Goal: Information Seeking & Learning: Learn about a topic

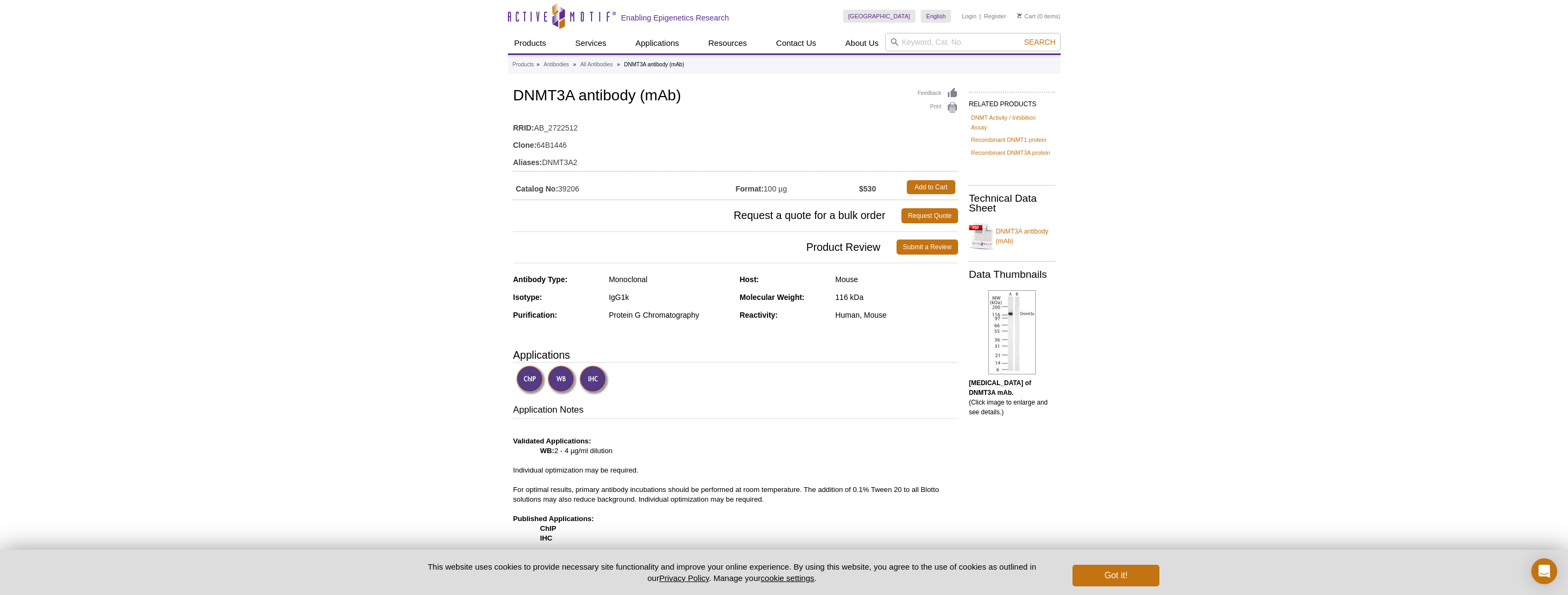
click at [597, 377] on img at bounding box center [594, 380] width 30 height 30
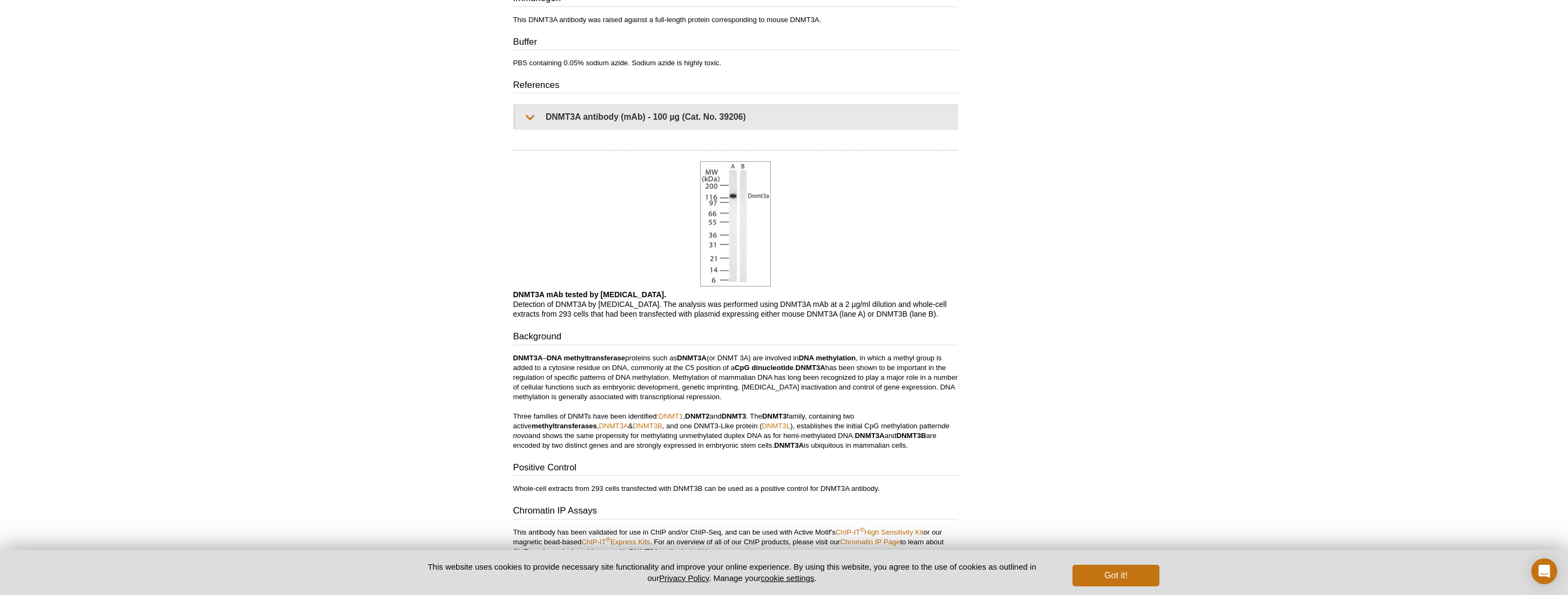
scroll to position [373, 0]
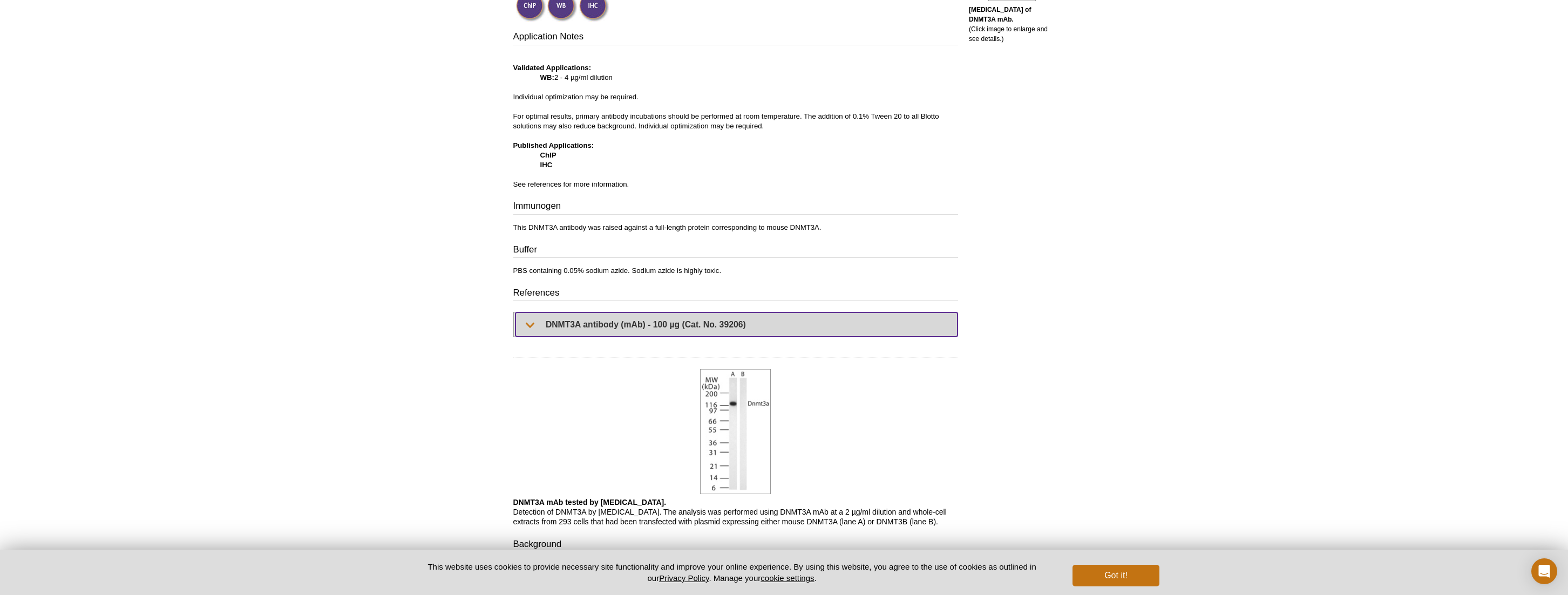
click at [518, 318] on summary "DNMT3A antibody (mAb) - 100 µg (Cat. No. 39206)" at bounding box center [737, 325] width 442 height 24
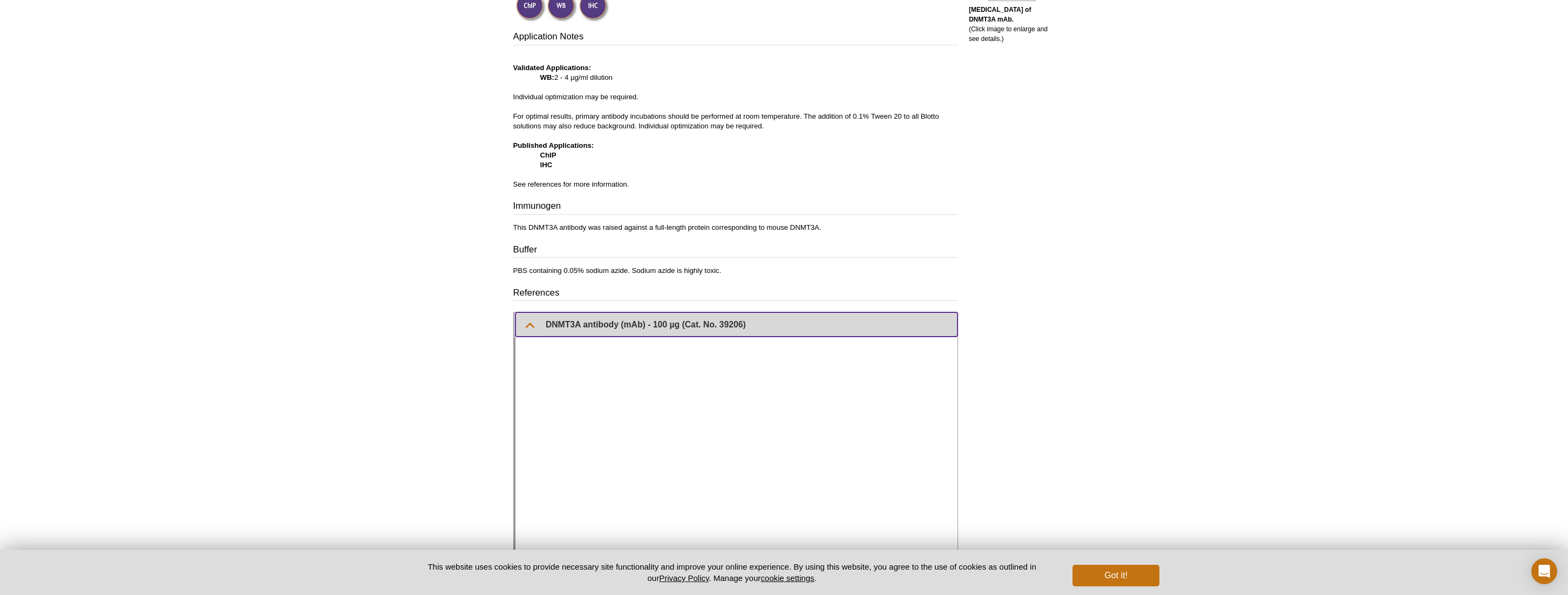
click at [523, 323] on summary "DNMT3A antibody (mAb) - 100 µg (Cat. No. 39206)" at bounding box center [737, 325] width 442 height 24
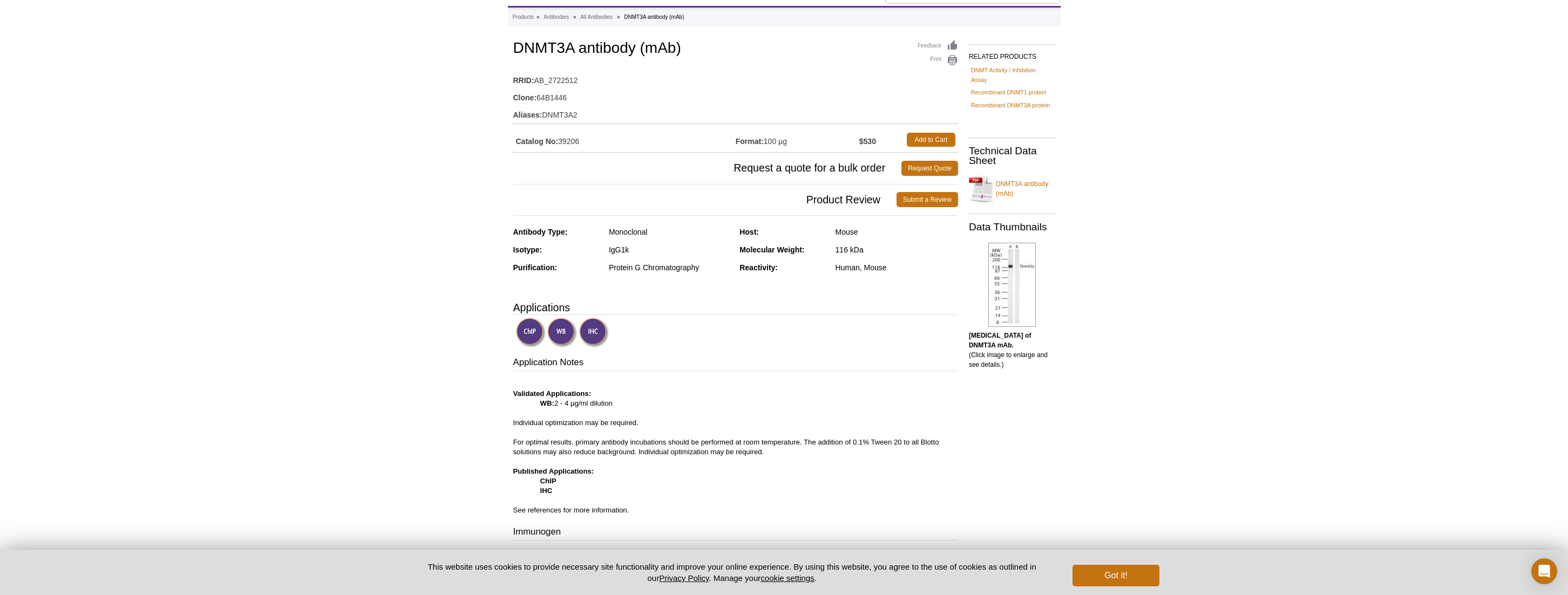
scroll to position [0, 0]
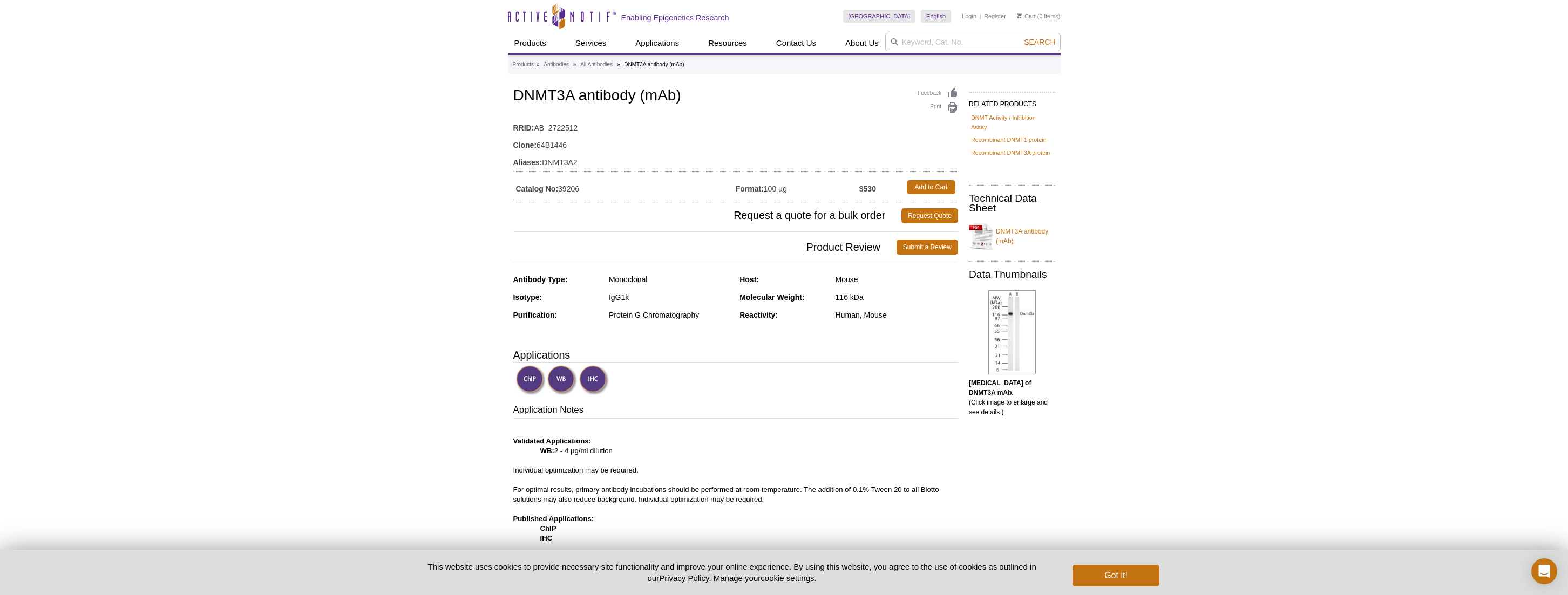
click at [993, 383] on b "[MEDICAL_DATA] of DNMT3A mAb." at bounding box center [1000, 387] width 63 height 17
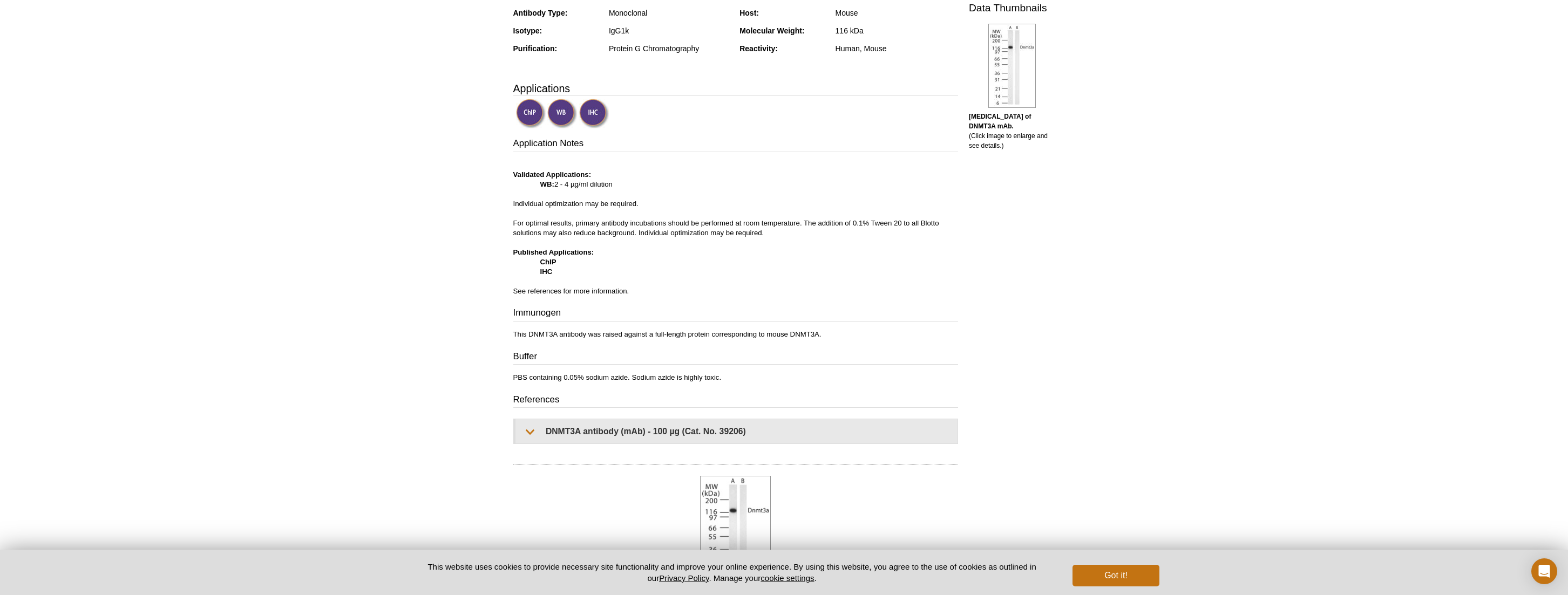
scroll to position [270, 0]
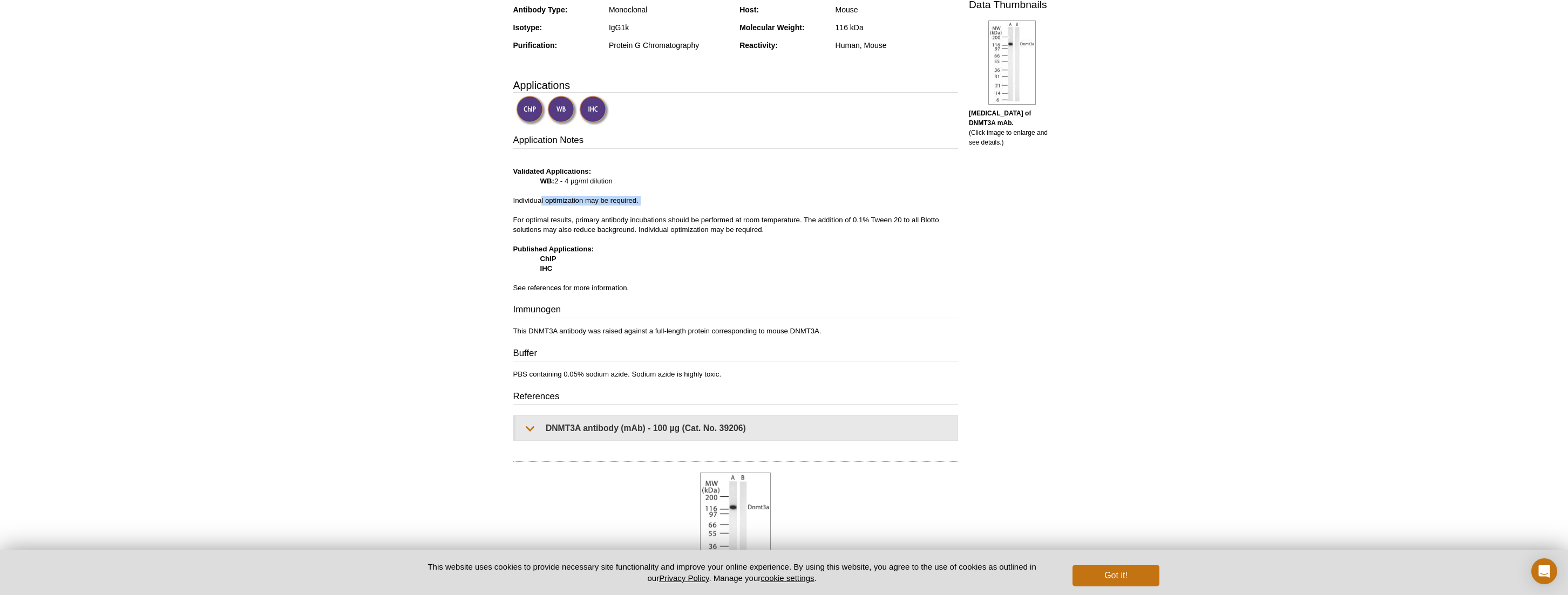
drag, startPoint x: 542, startPoint y: 198, endPoint x: 595, endPoint y: 211, distance: 54.6
click at [595, 211] on p "Validated Applications: WB: 2 - 4 µg/ml dilution Individual optimization may be…" at bounding box center [736, 224] width 445 height 136
click at [602, 215] on p "Validated Applications: WB: 2 - 4 µg/ml dilution Individual optimization may be…" at bounding box center [736, 224] width 445 height 136
click at [600, 220] on p "Validated Applications: WB: 2 - 4 µg/ml dilution Individual optimization may be…" at bounding box center [736, 224] width 445 height 136
drag, startPoint x: 512, startPoint y: 248, endPoint x: 590, endPoint y: 267, distance: 80.3
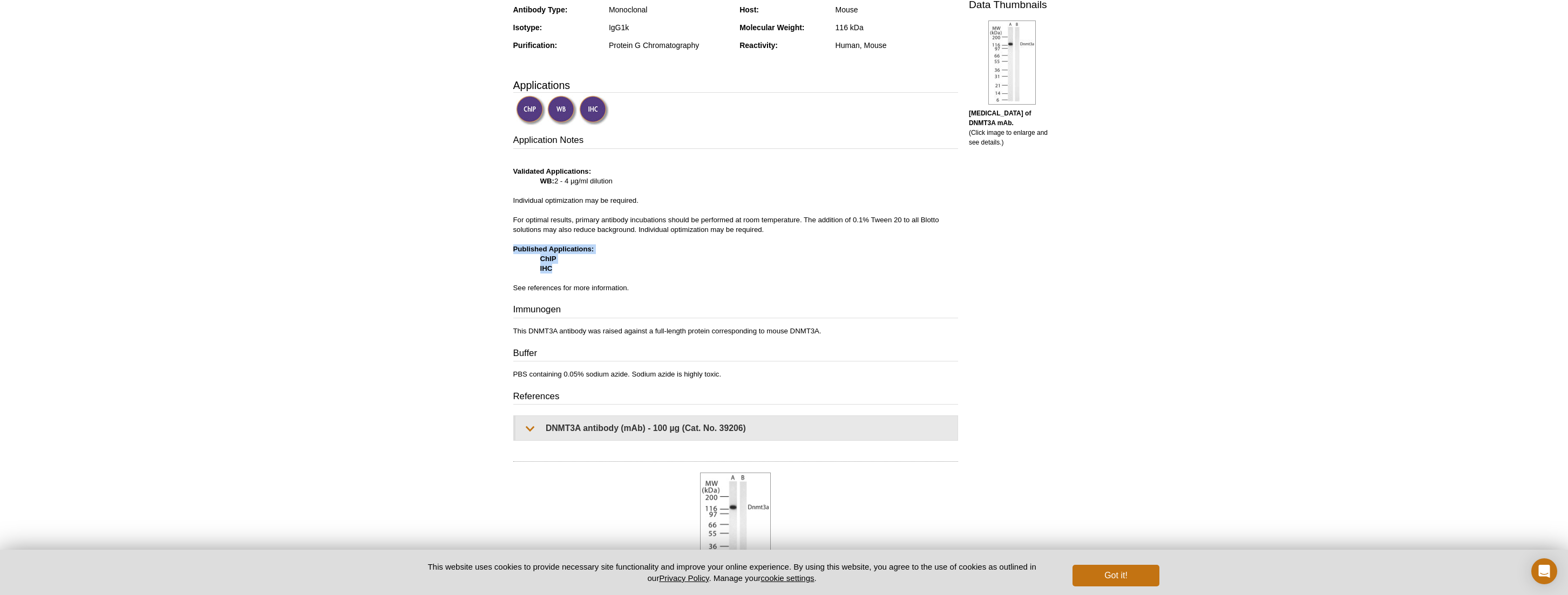
click at [553, 265] on div "Feedback Print DNMT3A antibody (mAb) RRID: AB_2722512 Clone: 64B1446 Aliases: D…" at bounding box center [732, 440] width 450 height 1250
click at [590, 267] on p "Validated Applications: WB: 2 - 4 µg/ml dilution Individual optimization may be…" at bounding box center [736, 224] width 445 height 136
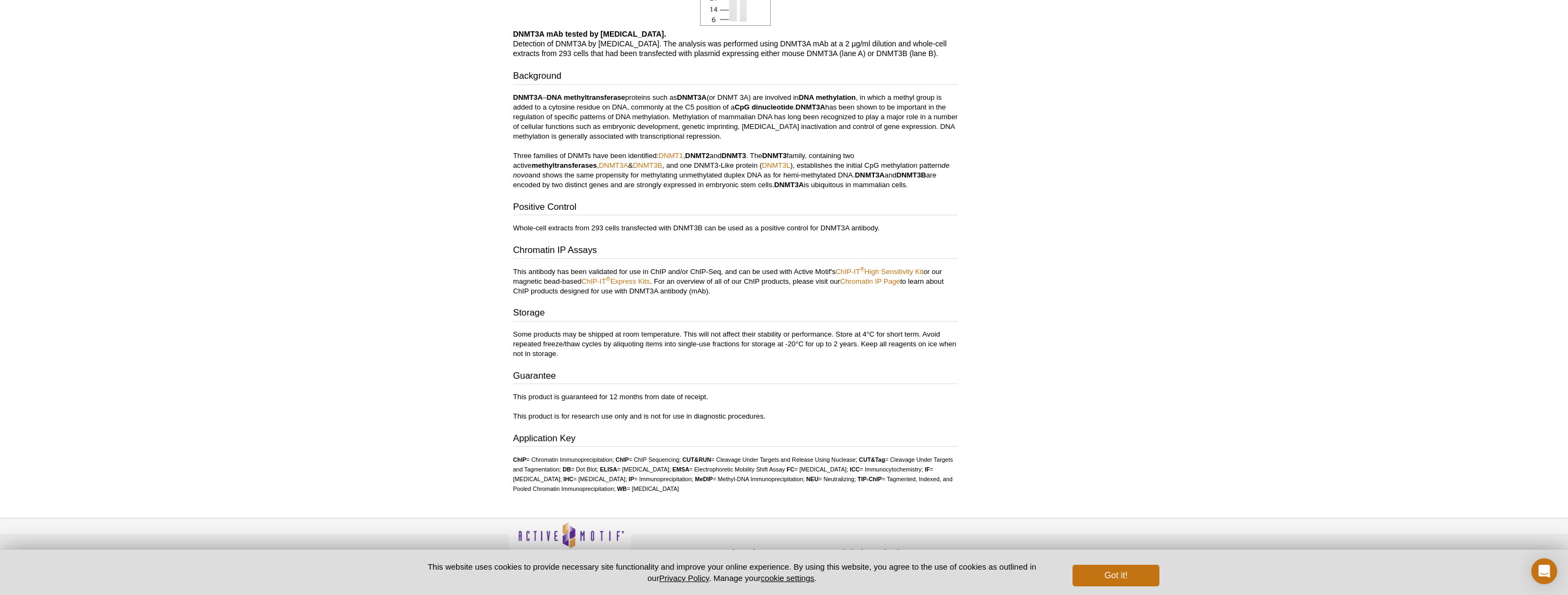
scroll to position [859, 0]
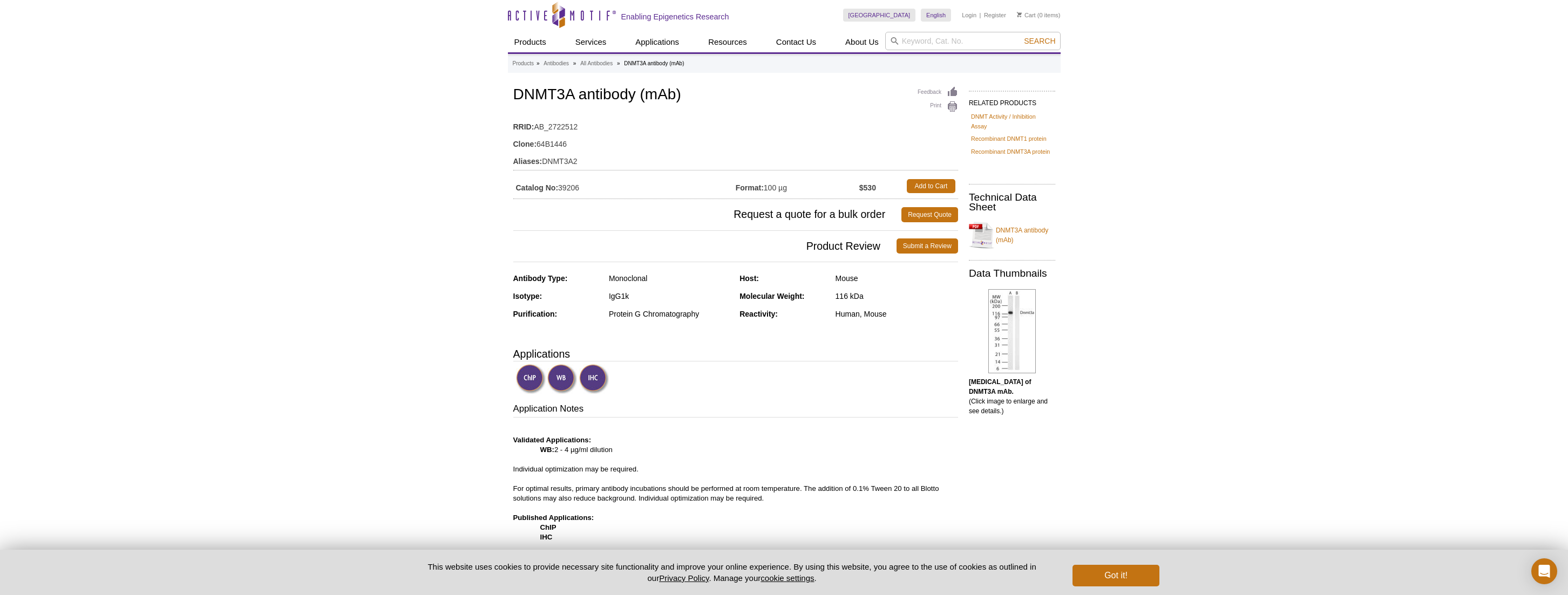
scroll to position [0, 0]
drag, startPoint x: 507, startPoint y: 95, endPoint x: 634, endPoint y: 83, distance: 127.6
drag, startPoint x: 1254, startPoint y: 191, endPoint x: 1093, endPoint y: 215, distance: 162.8
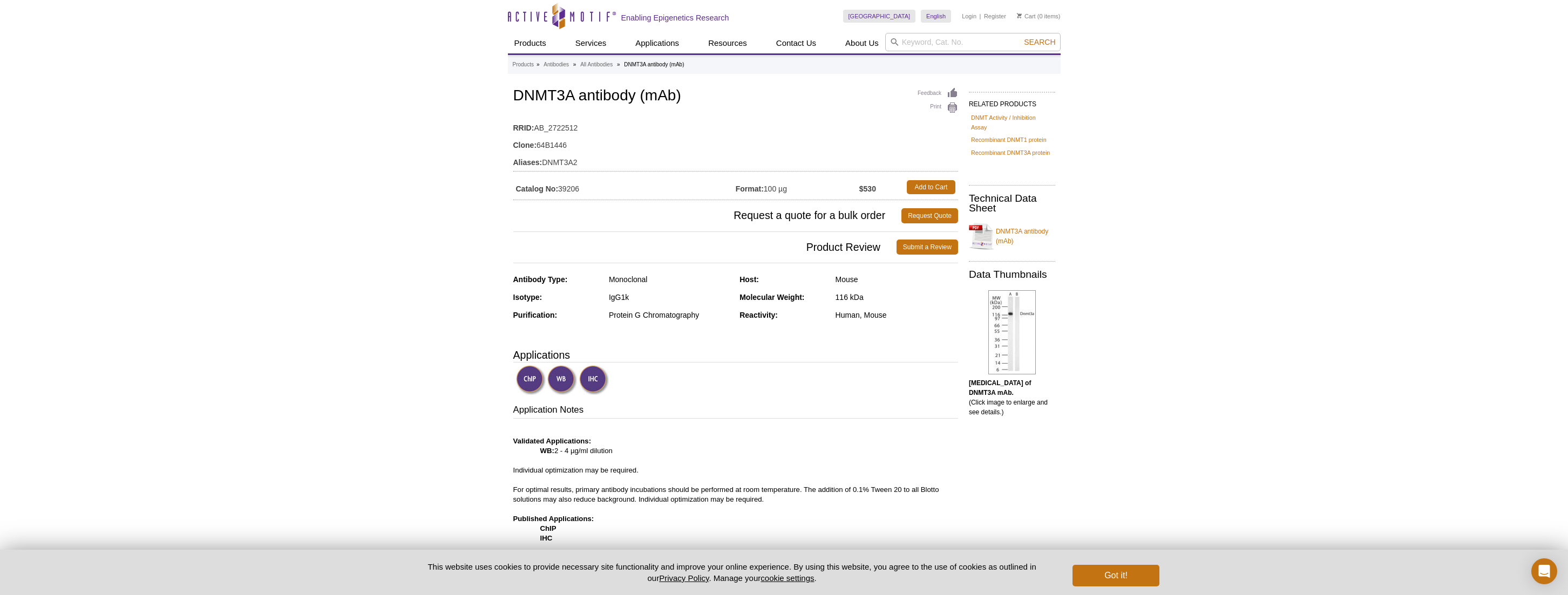
drag, startPoint x: 796, startPoint y: 184, endPoint x: 741, endPoint y: 181, distance: 55.1
click at [741, 181] on td "Format: 100 µg" at bounding box center [797, 187] width 124 height 20
click at [726, 194] on td "Catalog No: 39206" at bounding box center [624, 187] width 222 height 20
drag, startPoint x: 796, startPoint y: 189, endPoint x: 761, endPoint y: 193, distance: 35.2
click at [761, 193] on td "Format: 100 µg" at bounding box center [797, 187] width 124 height 20
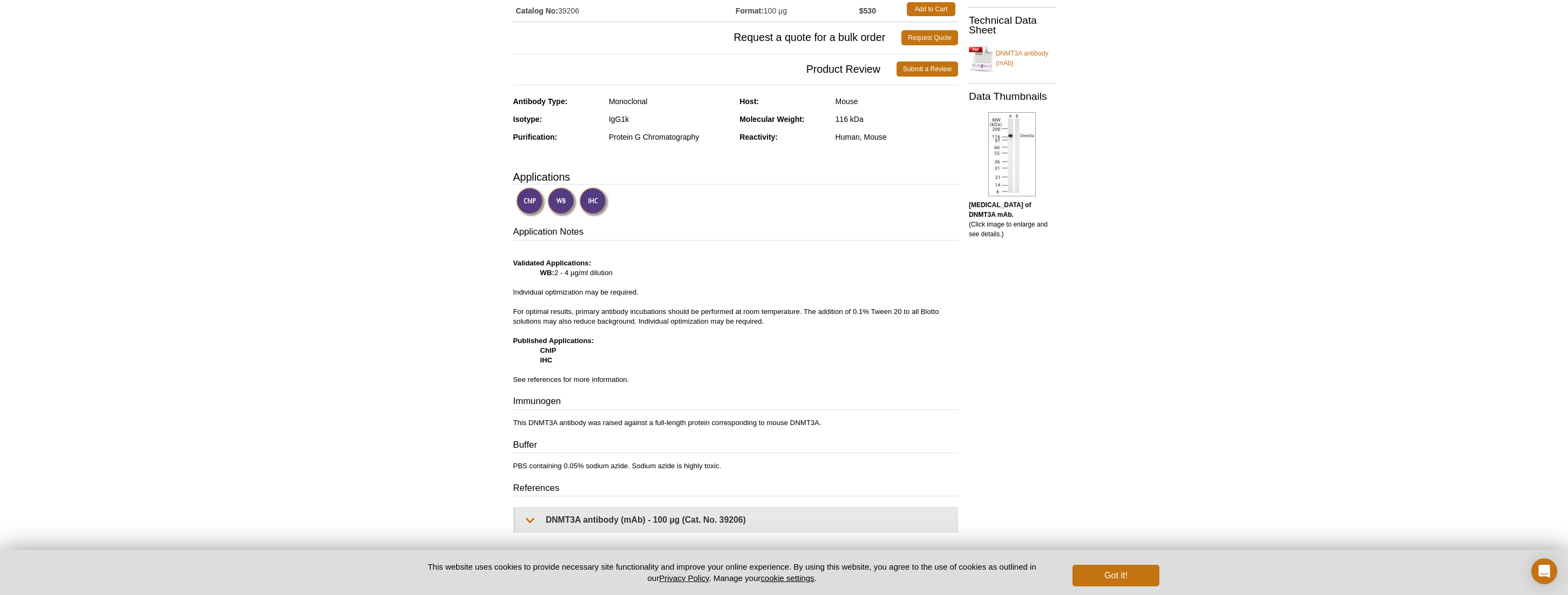
scroll to position [54, 0]
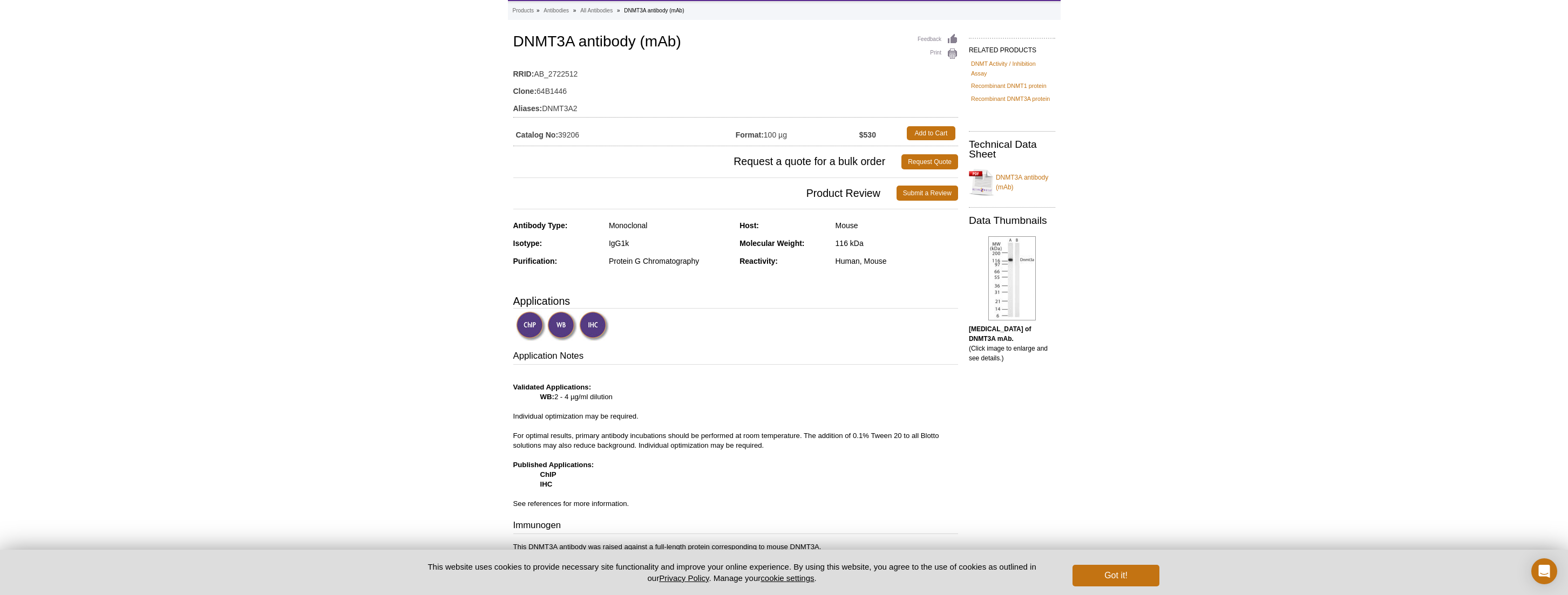
click at [740, 142] on td "Format: 100 µg" at bounding box center [797, 133] width 124 height 20
drag, startPoint x: 512, startPoint y: 40, endPoint x: 691, endPoint y: 53, distance: 179.5
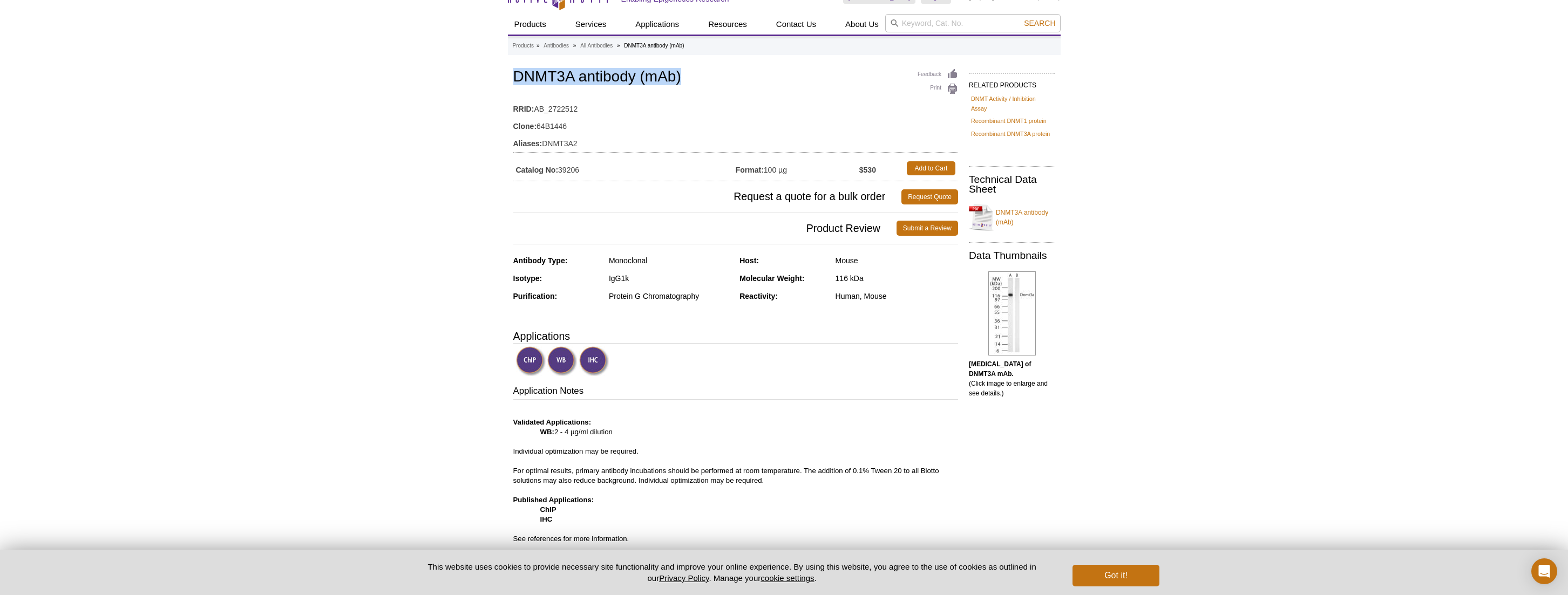
scroll to position [0, 0]
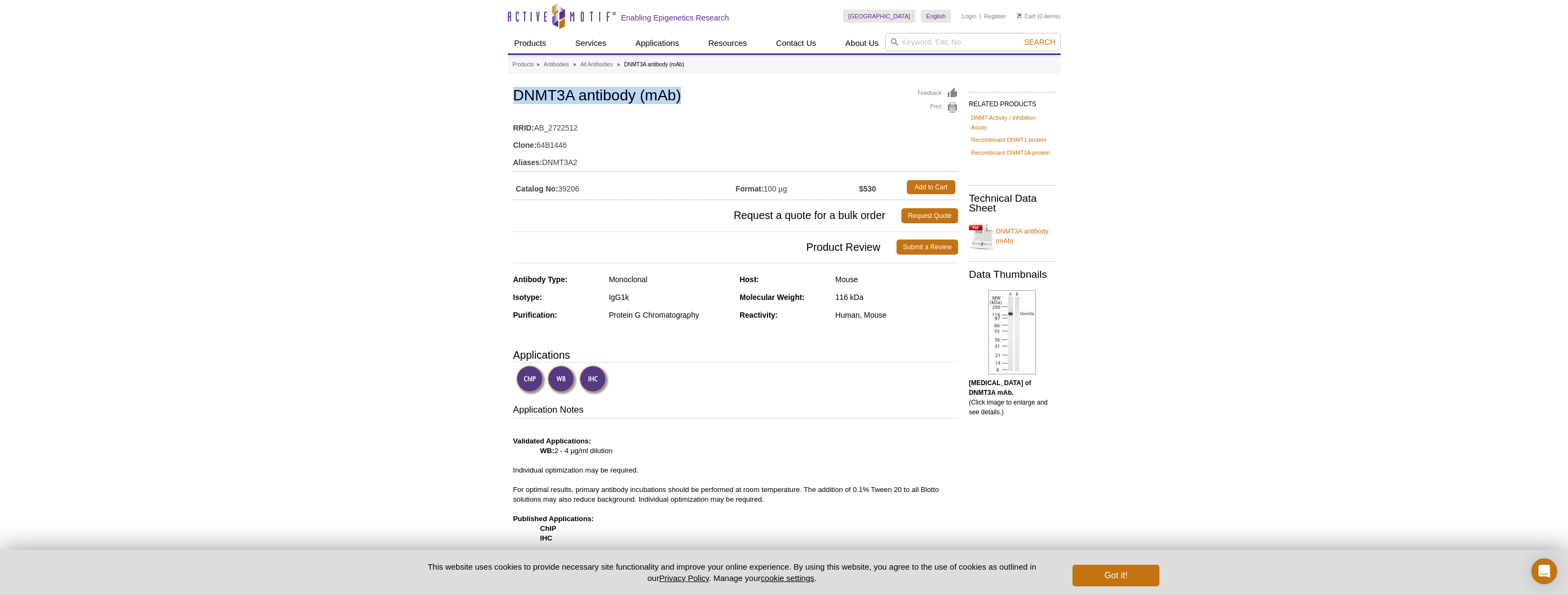
copy h1 "DNMT3A antibody (mAb)"
click at [534, 129] on td "RRID: AB_2722512" at bounding box center [736, 125] width 445 height 17
drag, startPoint x: 770, startPoint y: 191, endPoint x: 776, endPoint y: 193, distance: 6.3
click at [776, 193] on td "Format: 100 µg" at bounding box center [797, 187] width 124 height 20
drag, startPoint x: 768, startPoint y: 191, endPoint x: 791, endPoint y: 192, distance: 23.0
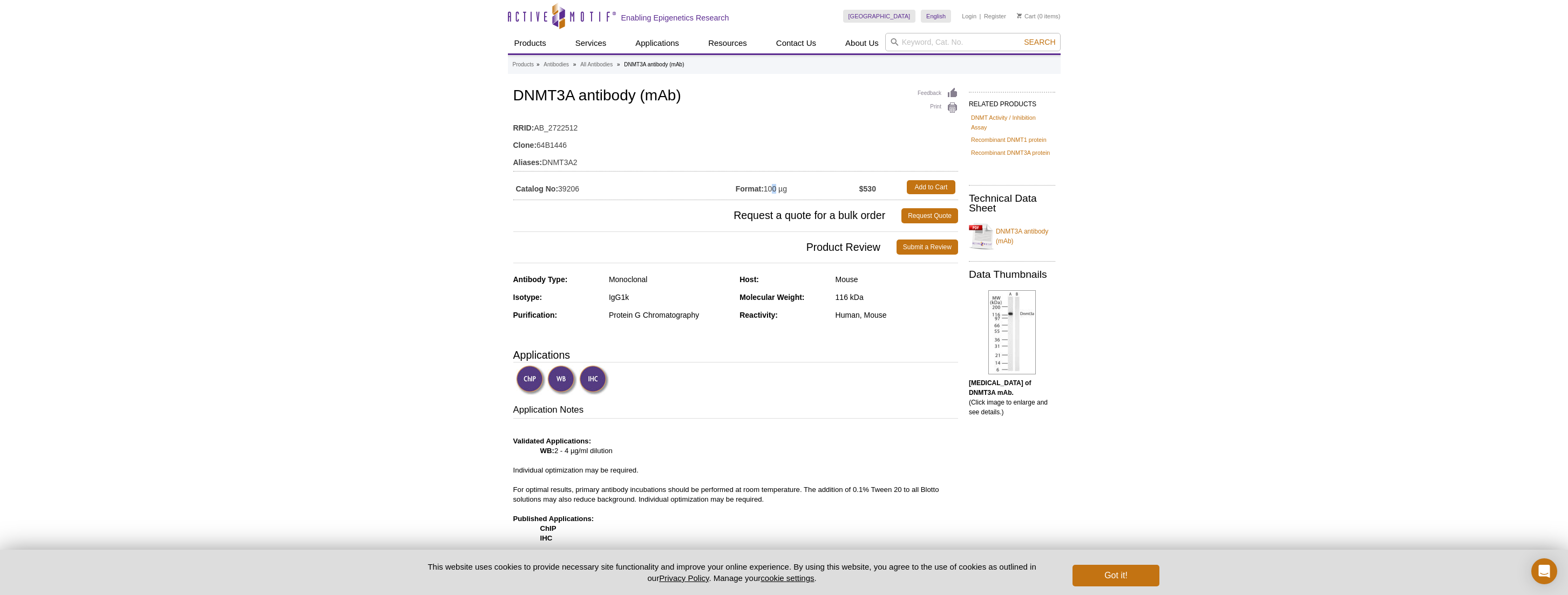
click at [789, 191] on td "Format: 100 µg" at bounding box center [797, 187] width 124 height 20
copy td "100 µg"
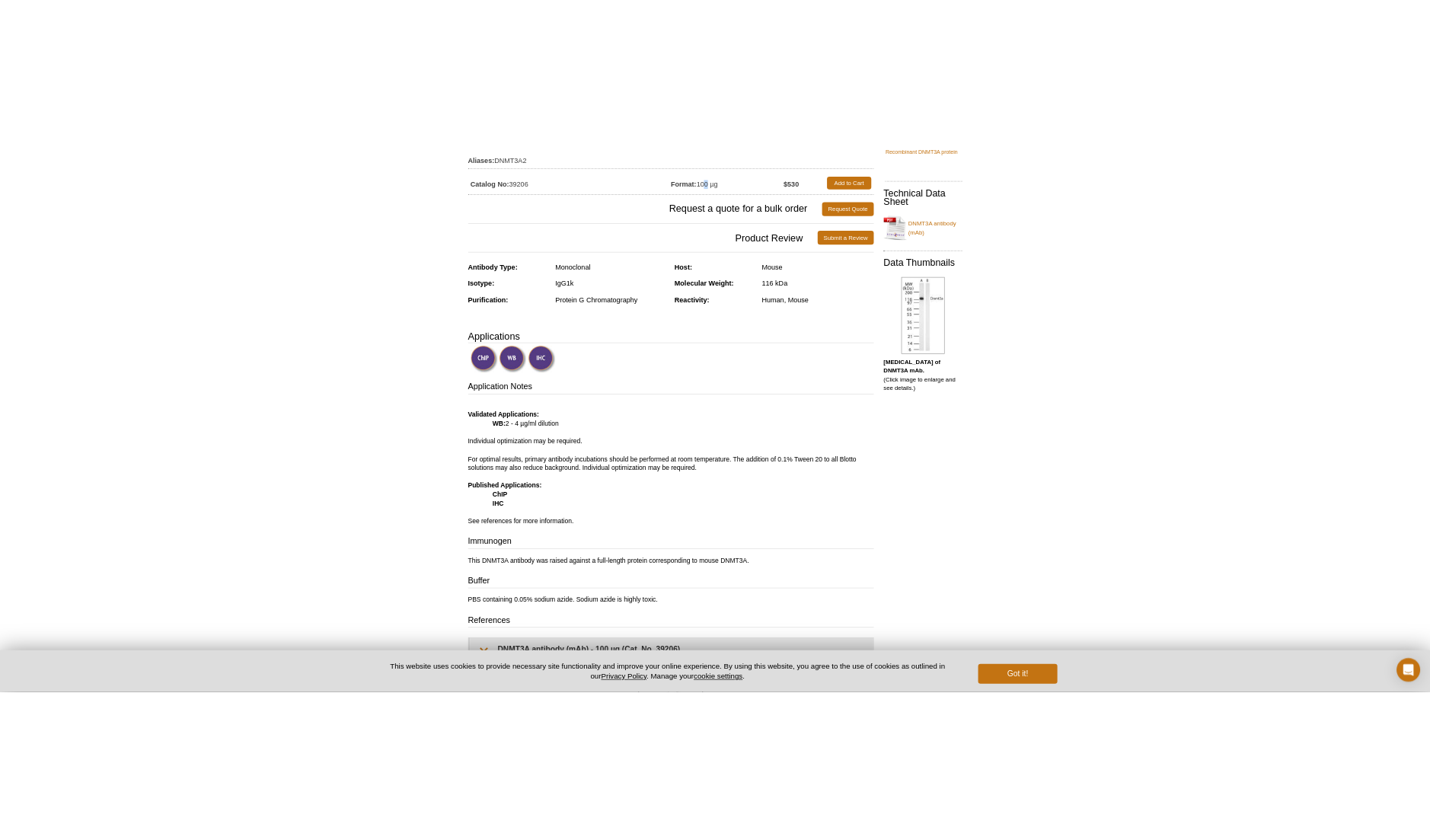
scroll to position [70, 0]
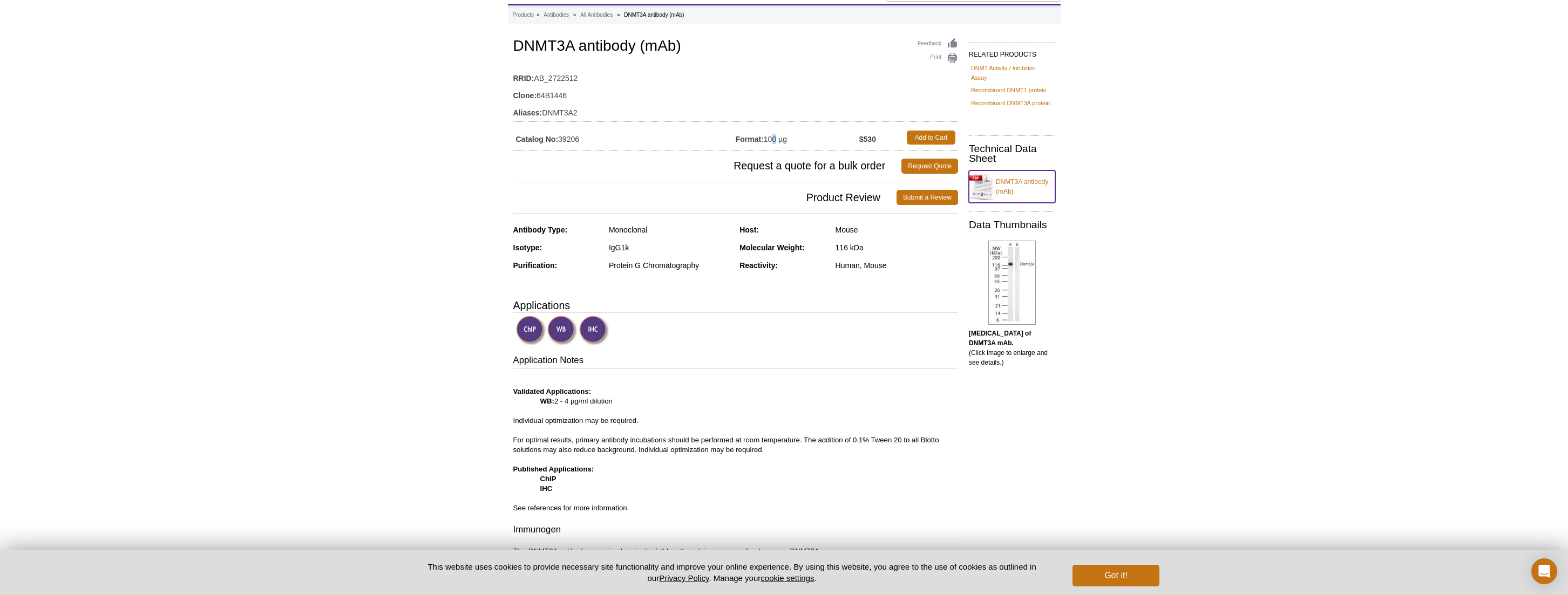
click at [1040, 178] on link "DNMT3A antibody (mAb)" at bounding box center [1012, 187] width 86 height 32
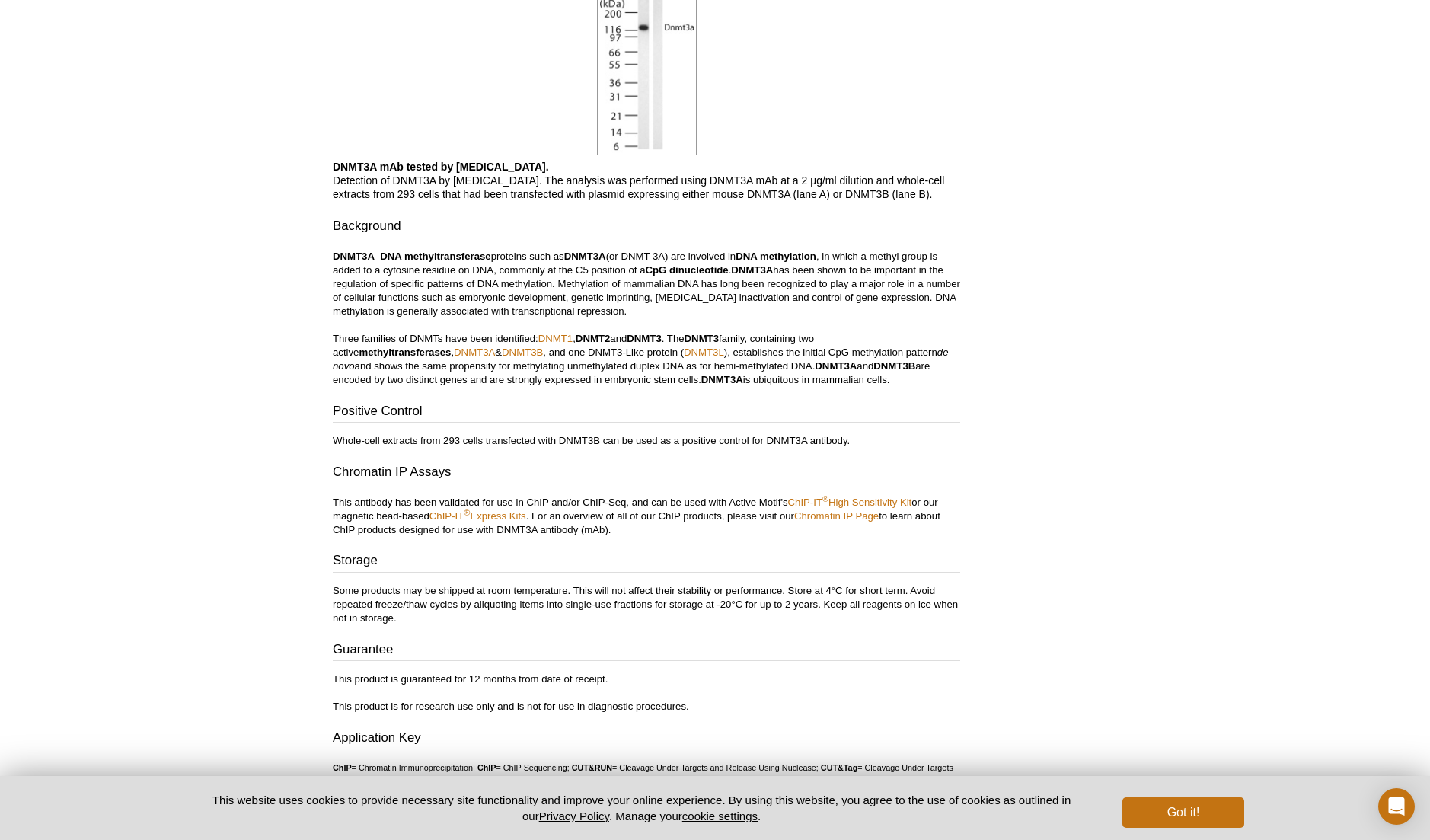
scroll to position [908, 0]
